Goal: Find specific page/section: Find specific page/section

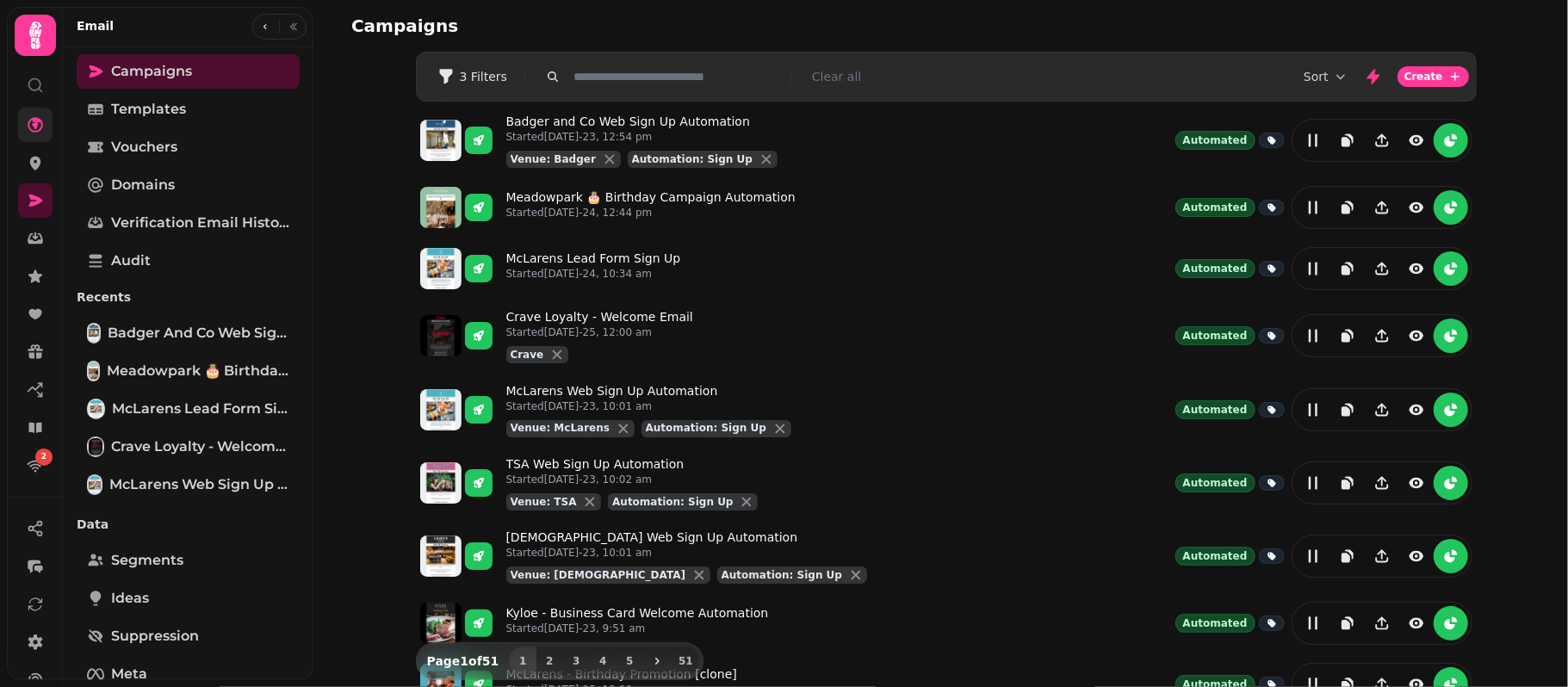
click at [46, 131] on link at bounding box center [35, 124] width 34 height 34
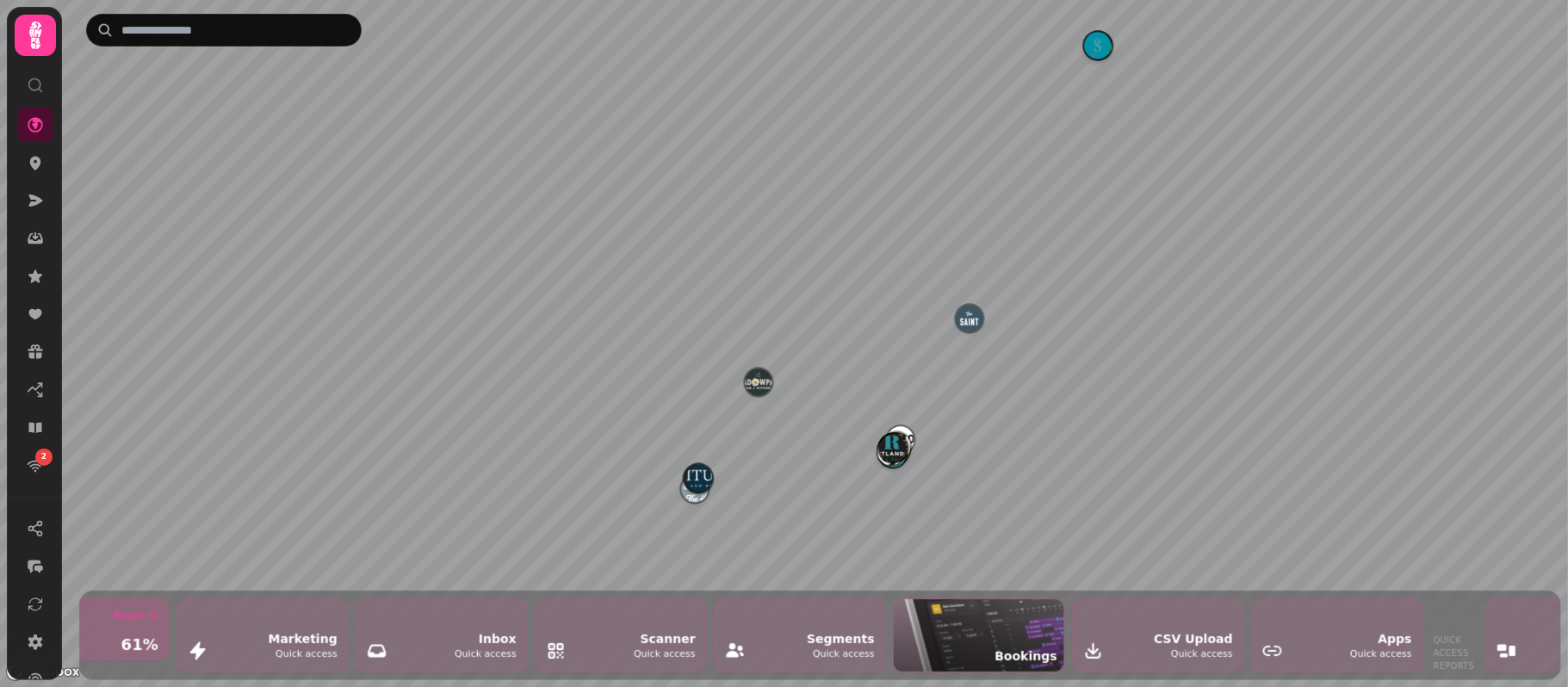
scroll to position [0, 1549]
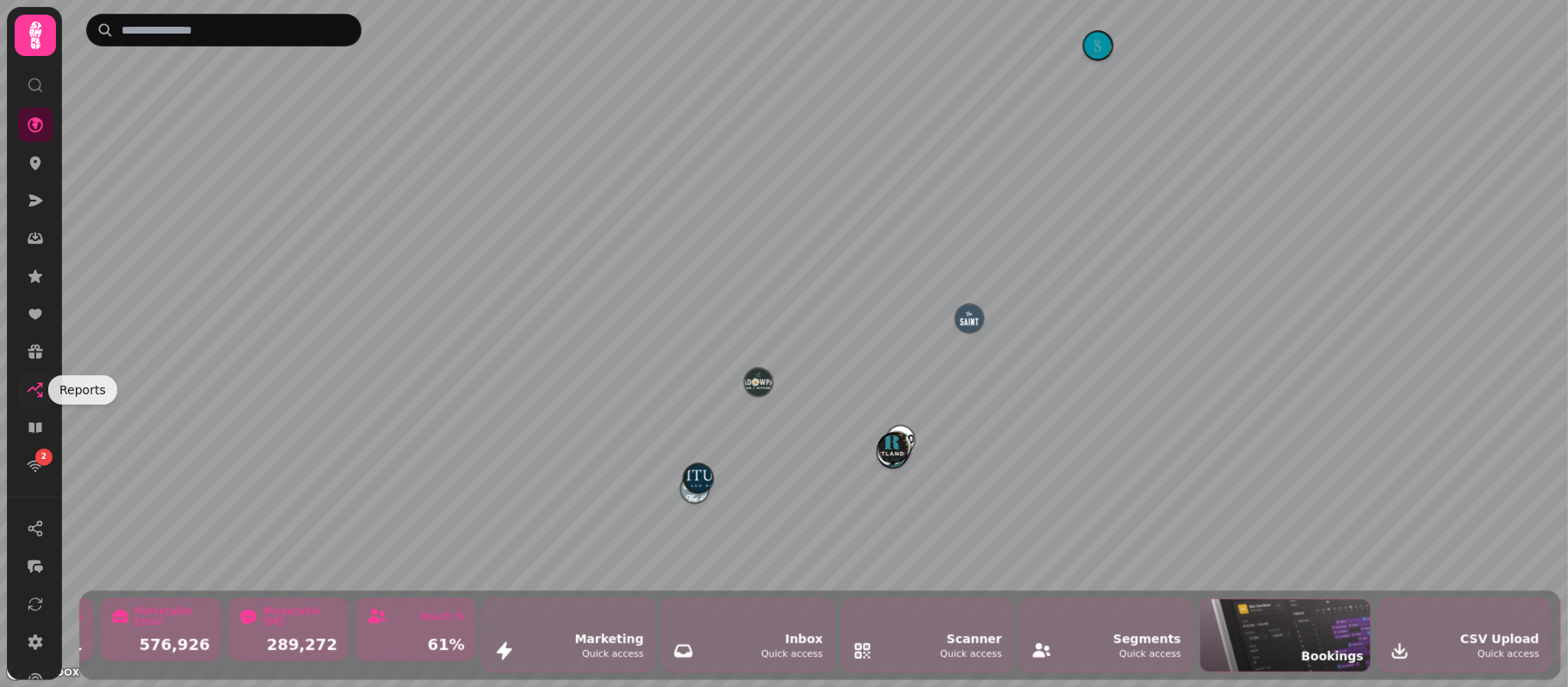
click at [42, 389] on icon at bounding box center [35, 390] width 18 height 18
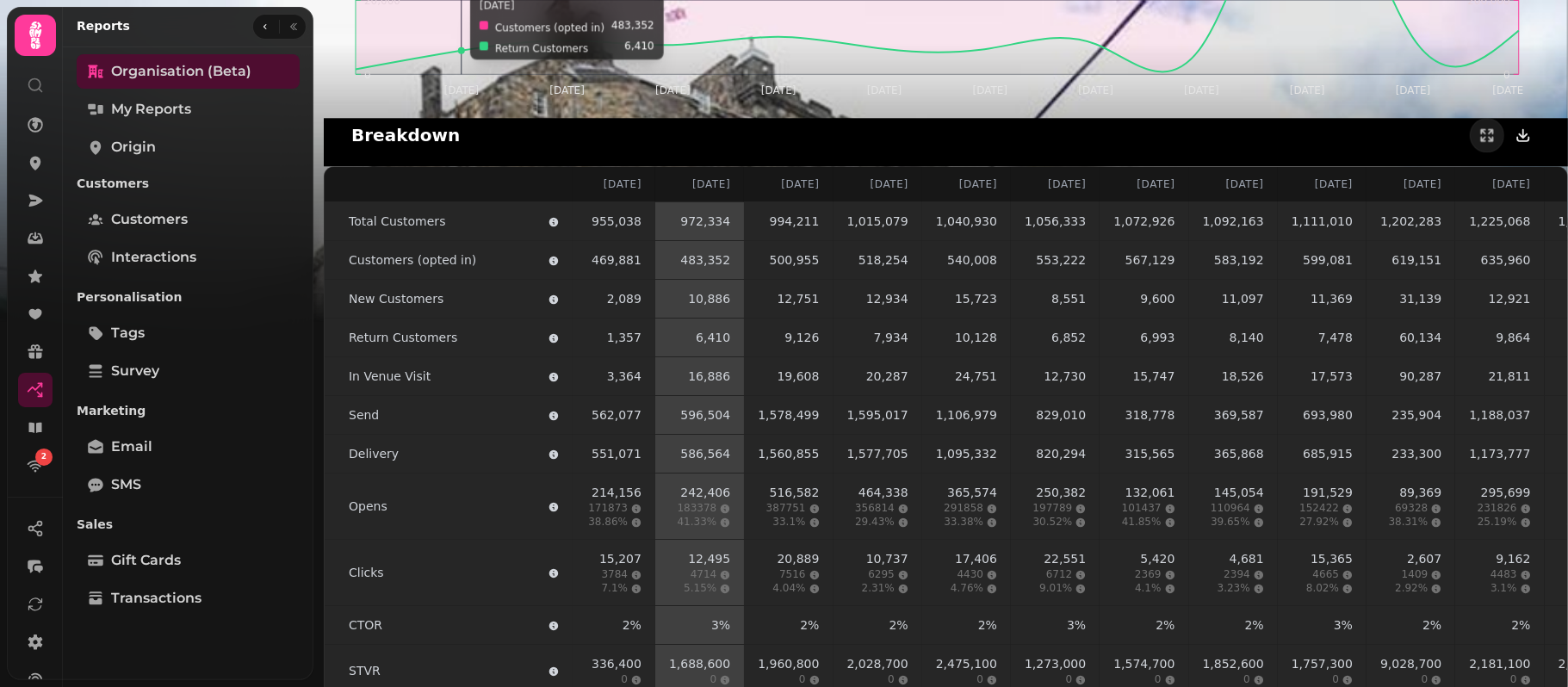
scroll to position [3483, 0]
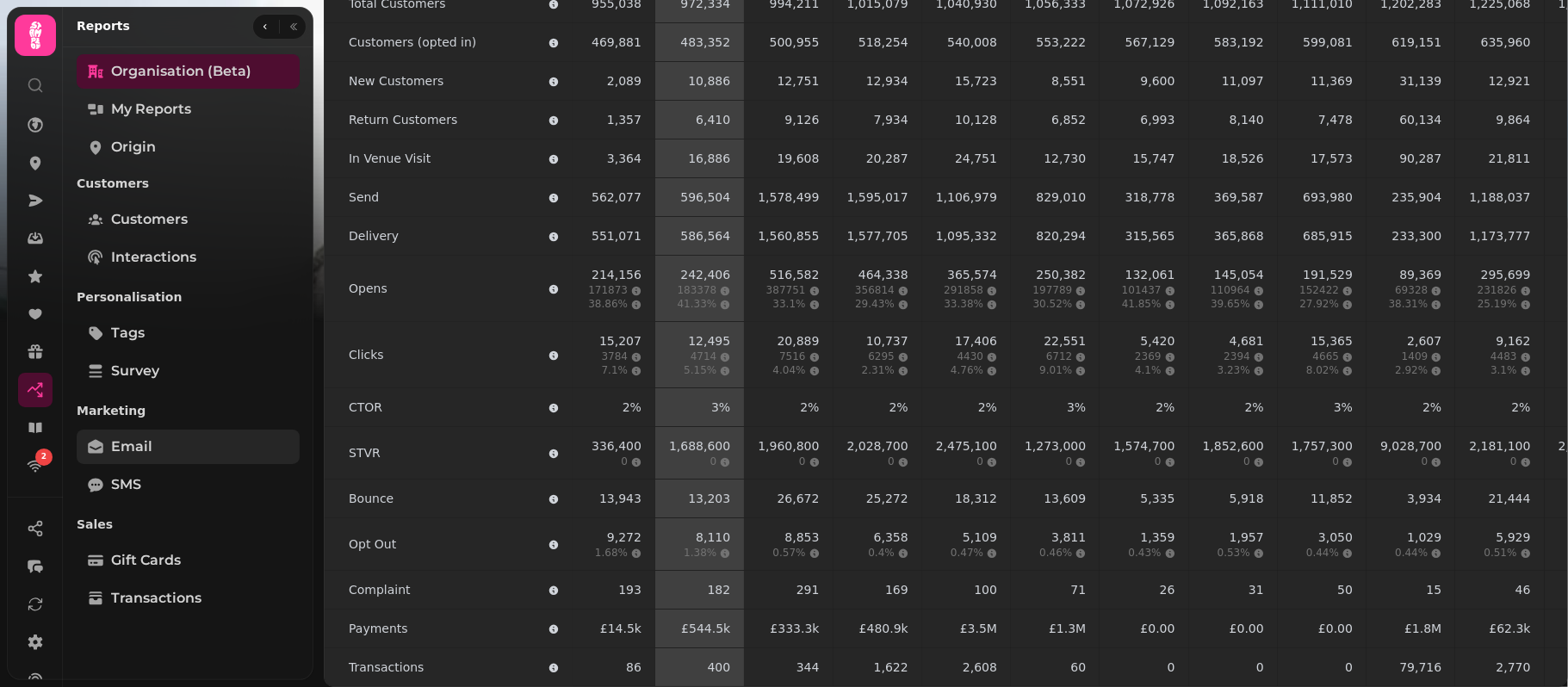
click at [130, 454] on span "Email" at bounding box center [132, 446] width 41 height 20
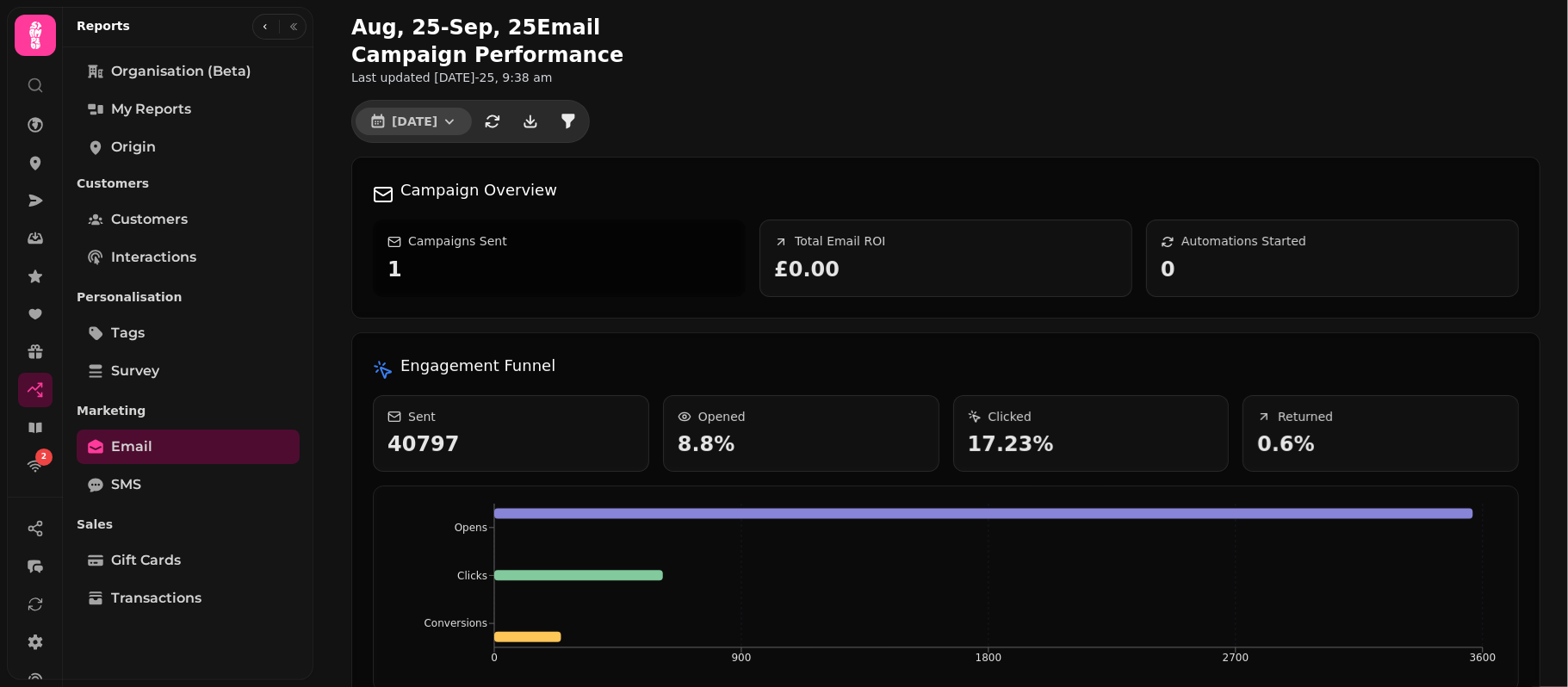
click at [447, 126] on icon "button" at bounding box center [449, 122] width 18 height 18
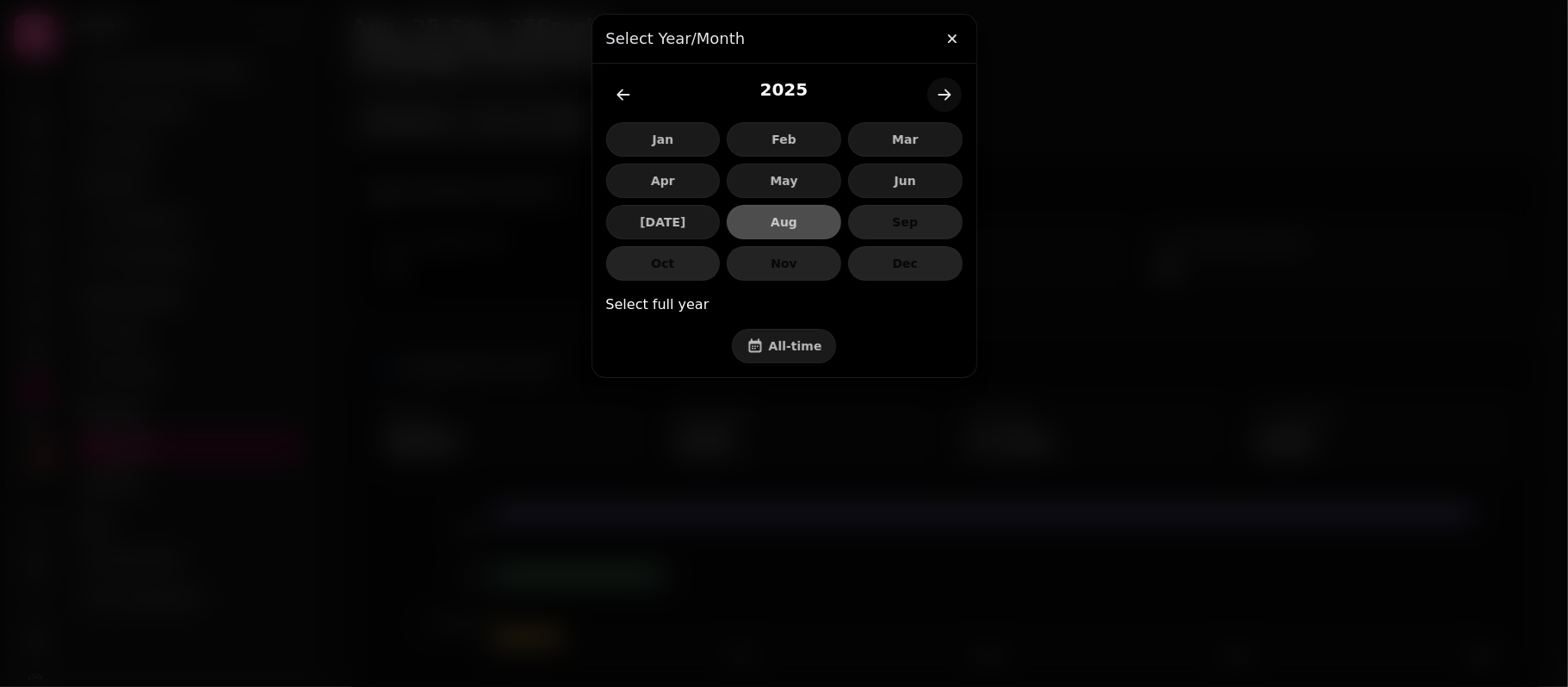
click at [480, 269] on div at bounding box center [784, 343] width 1568 height 687
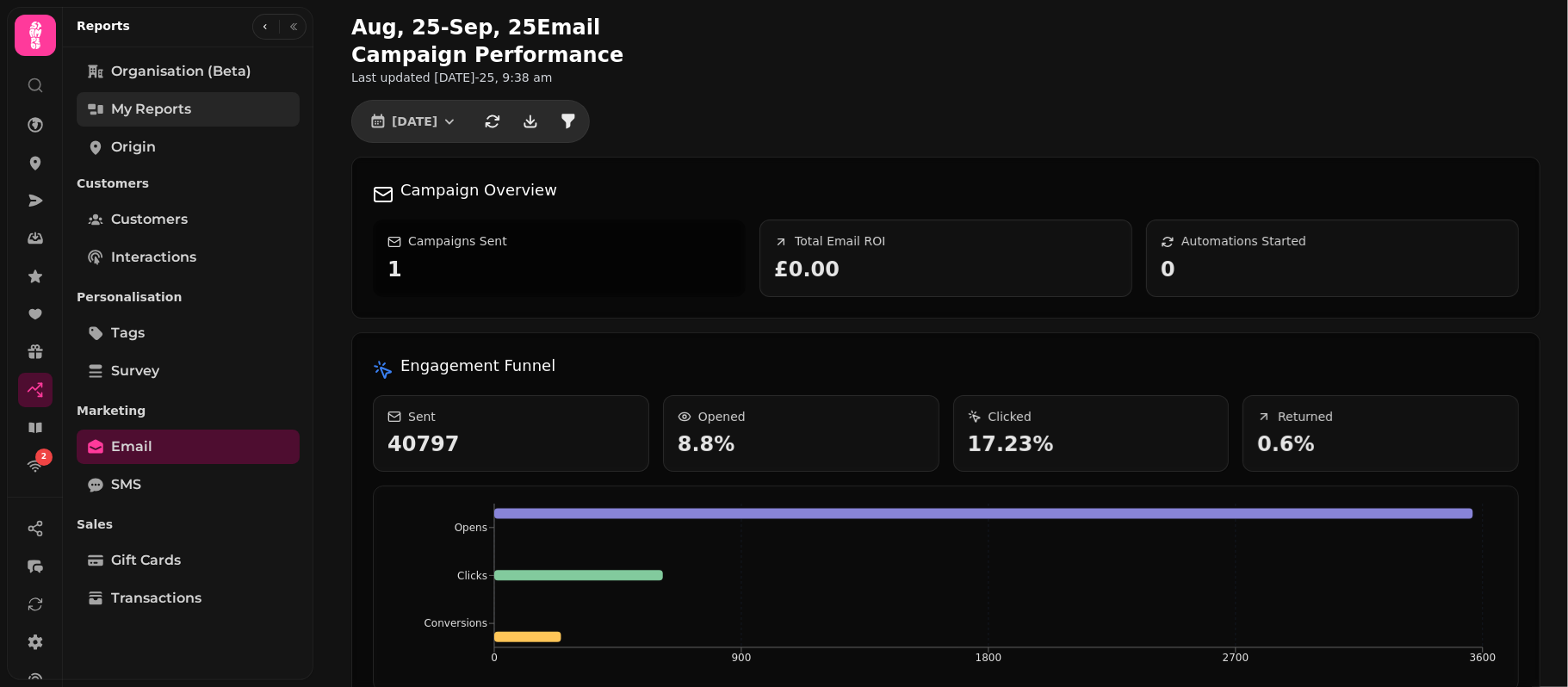
click at [190, 107] on span "My Reports" at bounding box center [151, 109] width 80 height 20
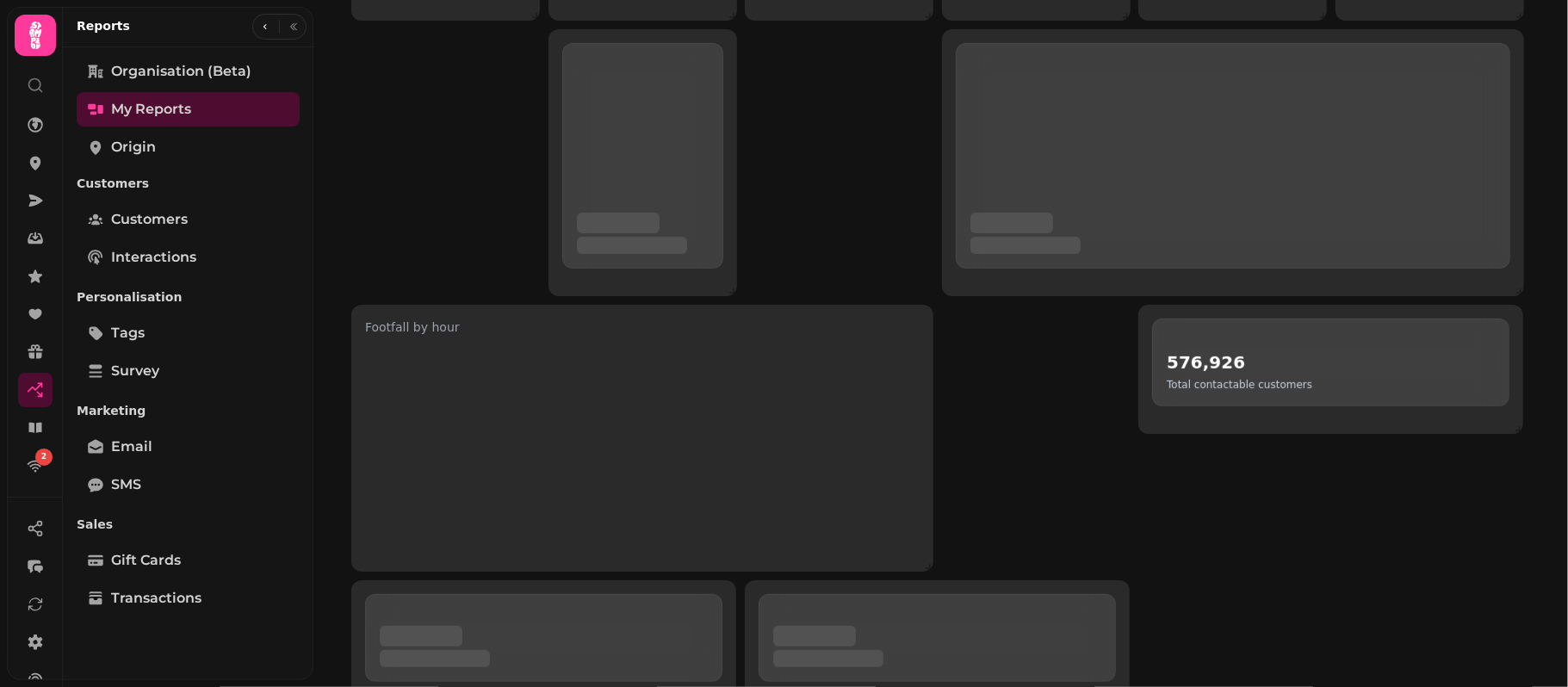
scroll to position [518, 0]
